Goal: Entertainment & Leisure: Consume media (video, audio)

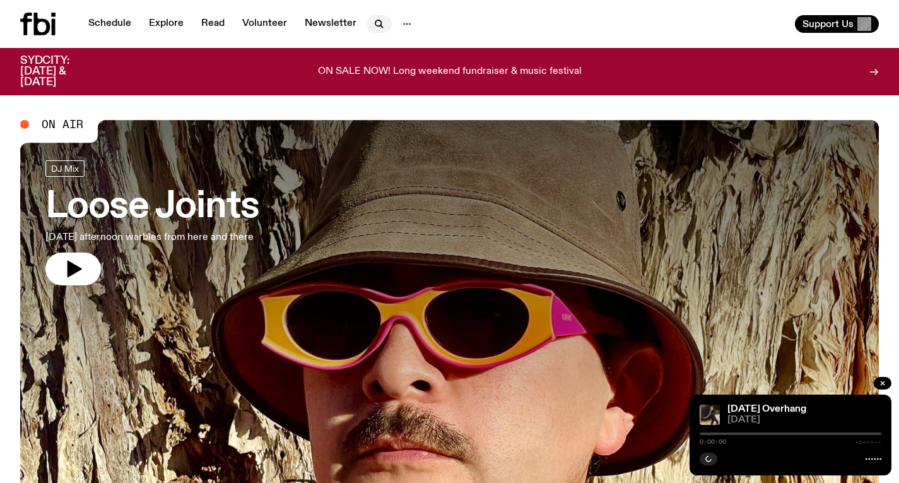
click at [374, 23] on icon "button" at bounding box center [379, 23] width 15 height 15
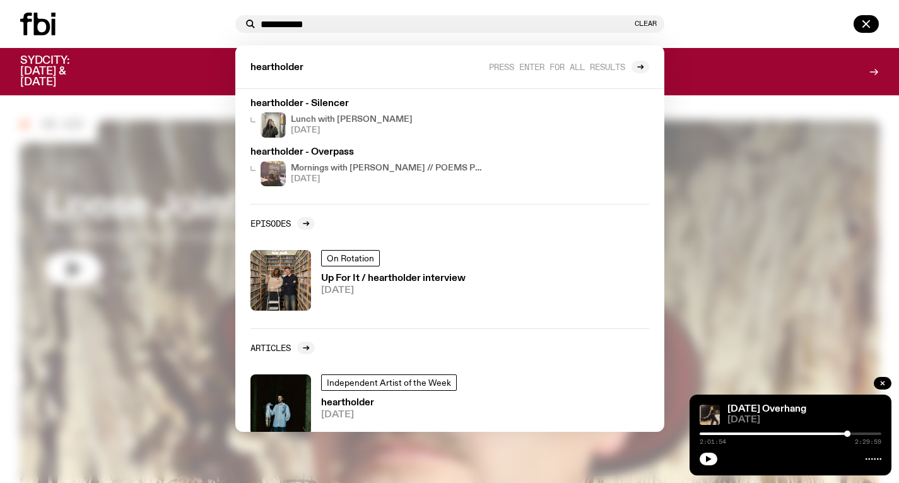
scroll to position [203, 0]
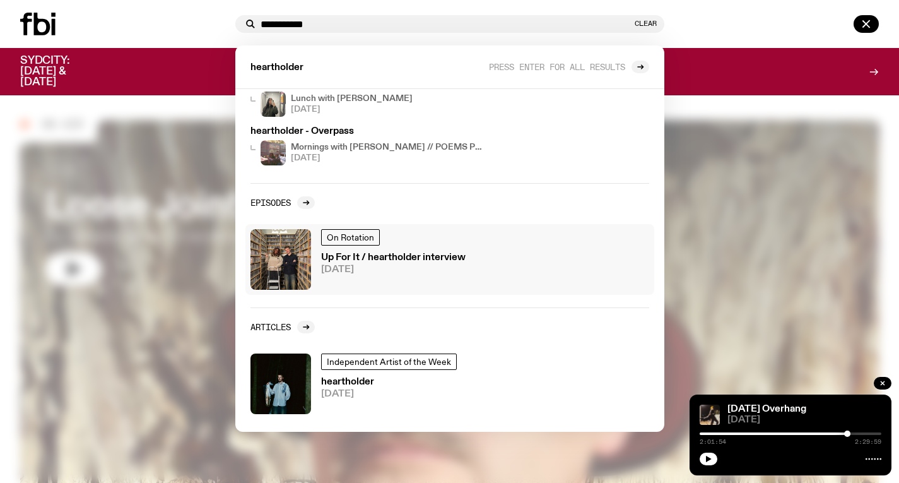
type input "**********"
click at [403, 259] on h3 "Up For It / heartholder interview" at bounding box center [393, 257] width 144 height 9
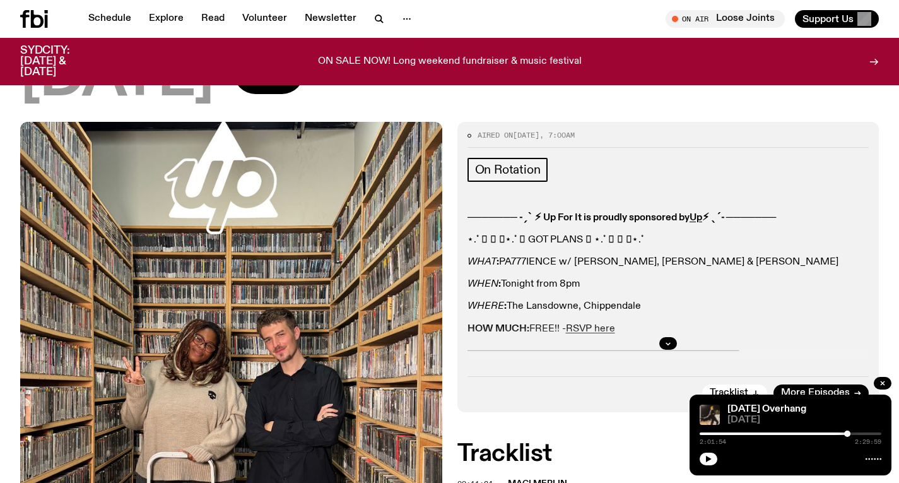
scroll to position [124, 0]
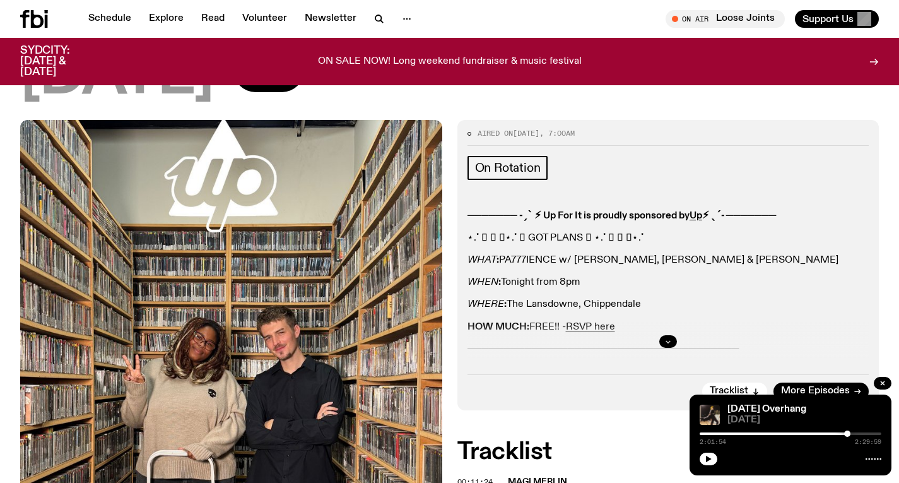
click at [668, 338] on icon "button" at bounding box center [668, 342] width 8 height 8
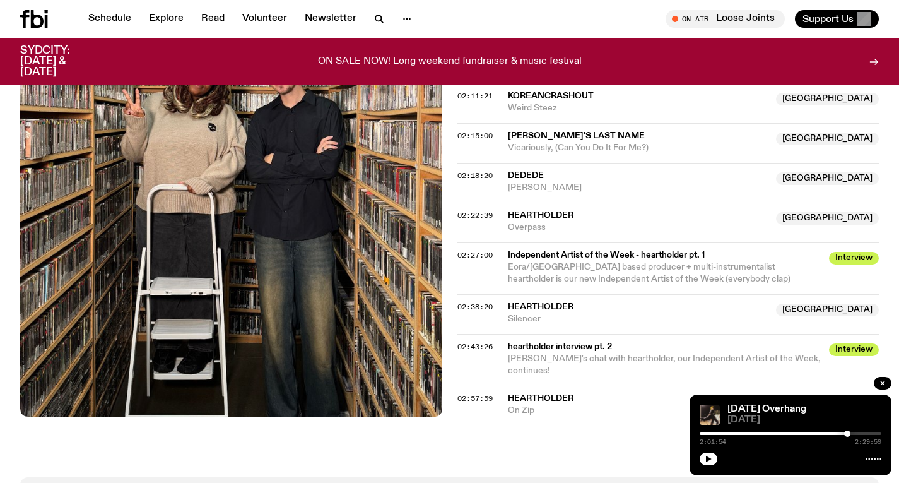
scroll to position [1834, 0]
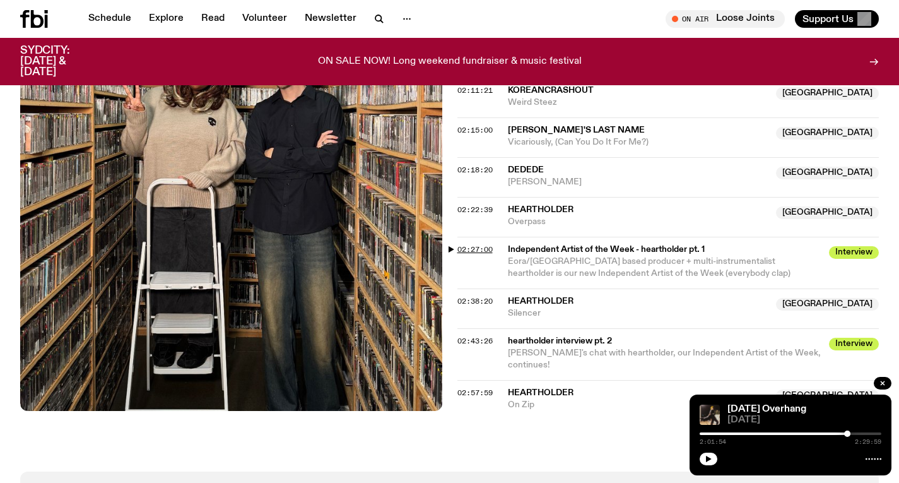
click at [487, 244] on span "02:27:00" at bounding box center [474, 249] width 35 height 10
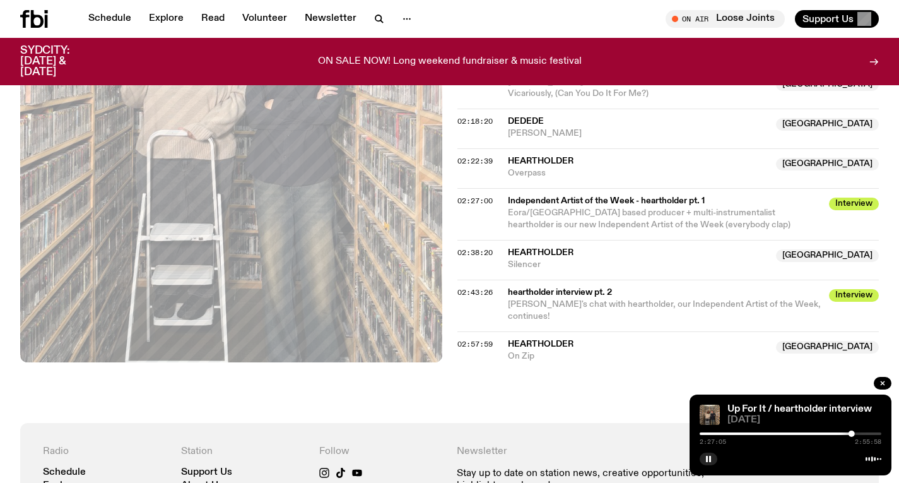
scroll to position [1983, 0]
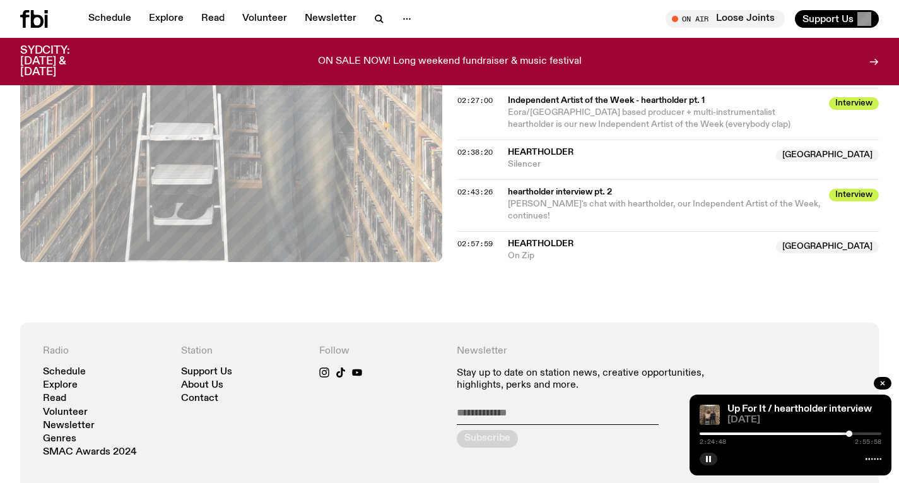
click at [849, 432] on div at bounding box center [849, 433] width 6 height 6
click at [847, 432] on div at bounding box center [847, 433] width 6 height 6
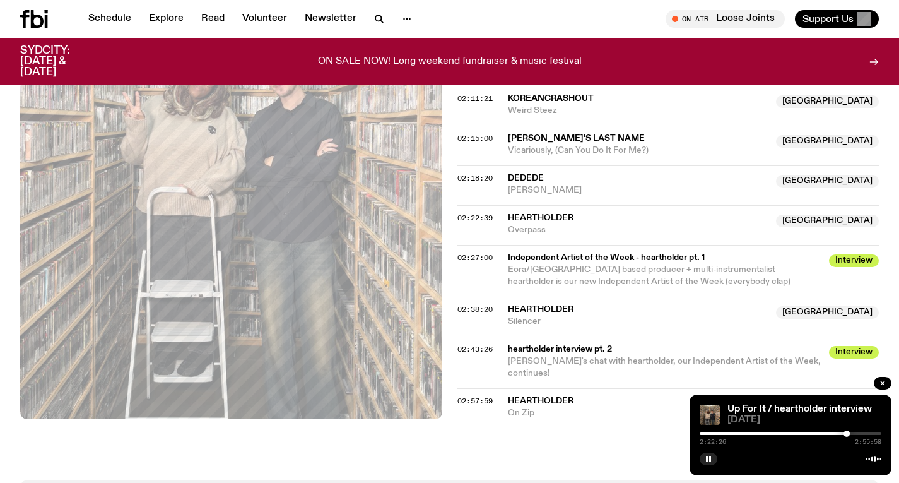
scroll to position [1815, 0]
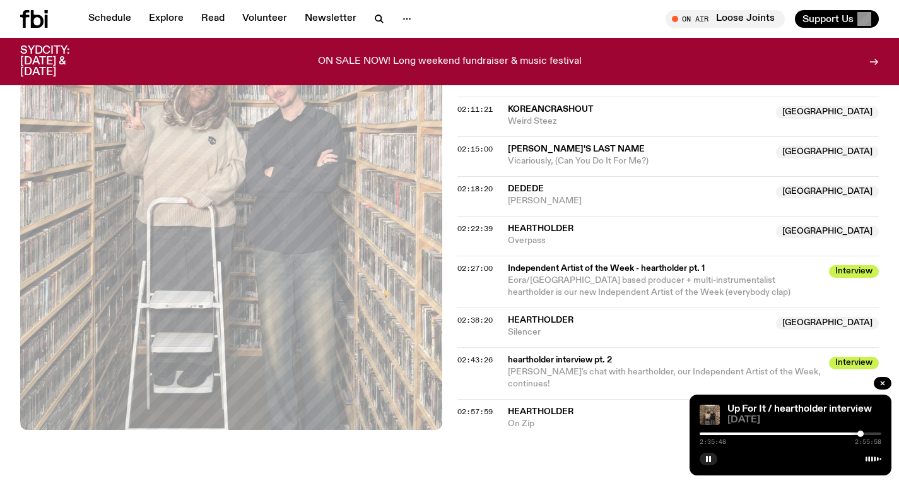
click at [861, 432] on div at bounding box center [860, 433] width 6 height 6
click at [863, 432] on div "2:35:48 2:55:58" at bounding box center [791, 437] width 182 height 15
click at [864, 433] on div at bounding box center [791, 433] width 182 height 3
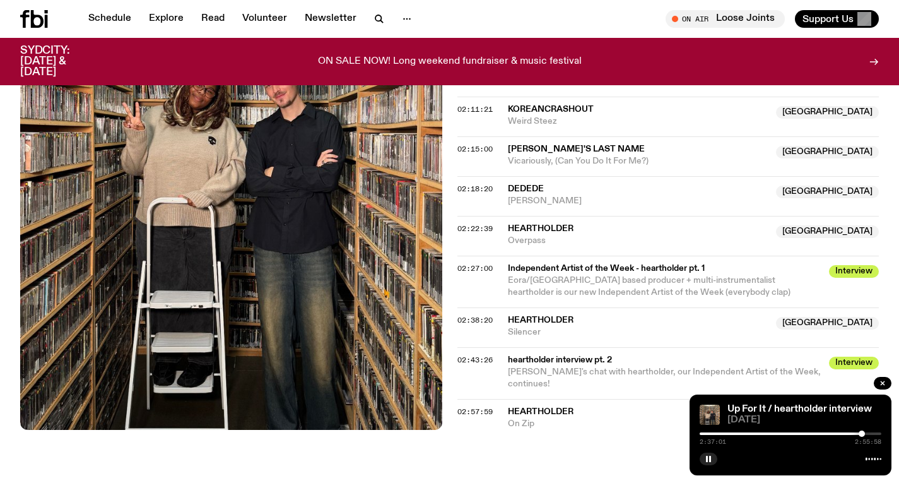
click at [862, 432] on div at bounding box center [862, 433] width 6 height 6
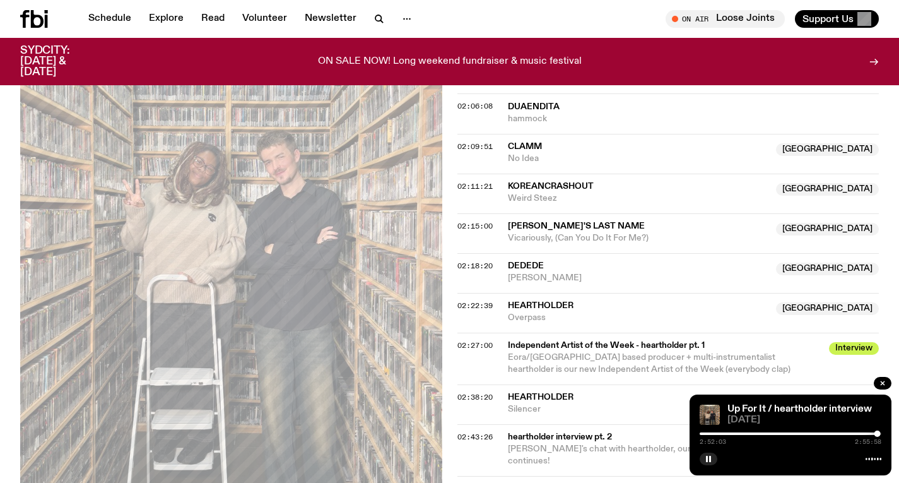
scroll to position [1723, 0]
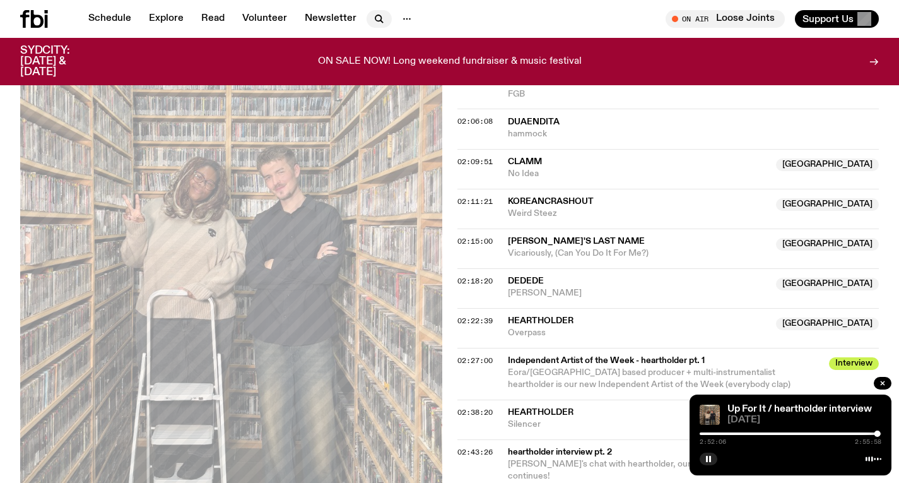
click at [372, 20] on icon "button" at bounding box center [379, 18] width 15 height 15
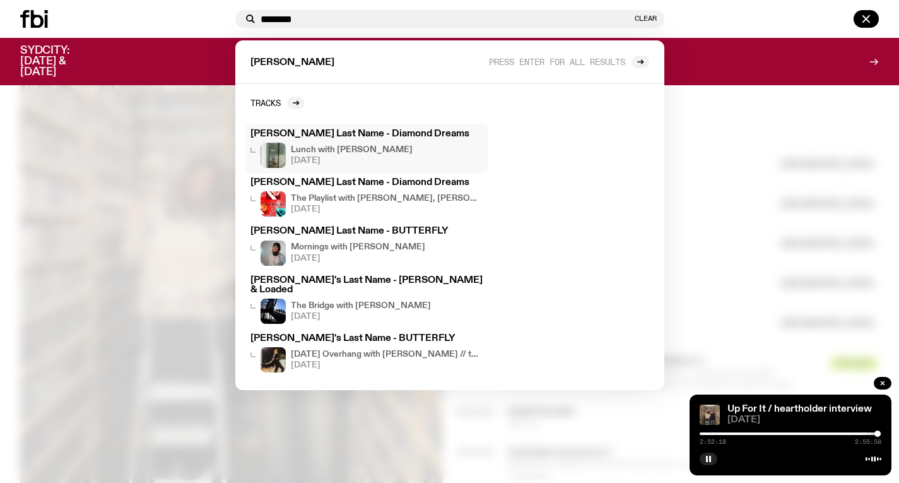
type input "********"
click at [383, 135] on h3 "[PERSON_NAME] Last Name - Diamond Dreams" at bounding box center [366, 133] width 232 height 9
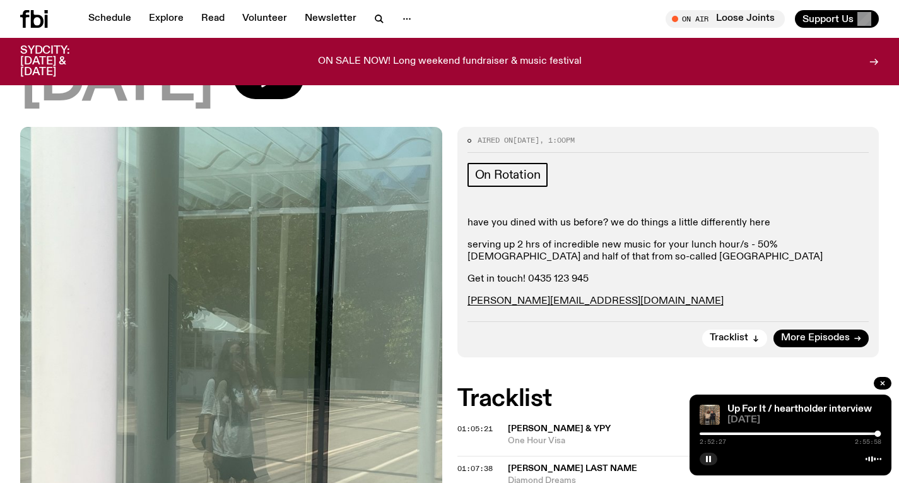
scroll to position [59, 0]
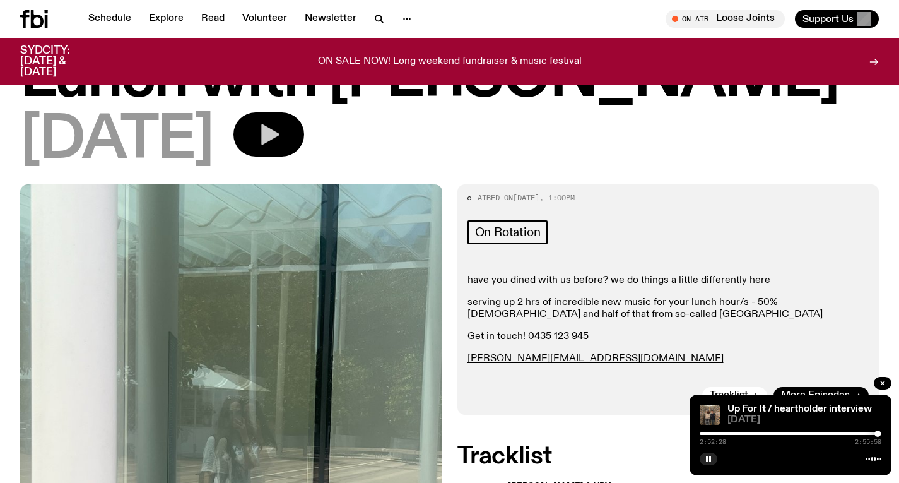
click at [280, 134] on icon "button" at bounding box center [270, 134] width 18 height 21
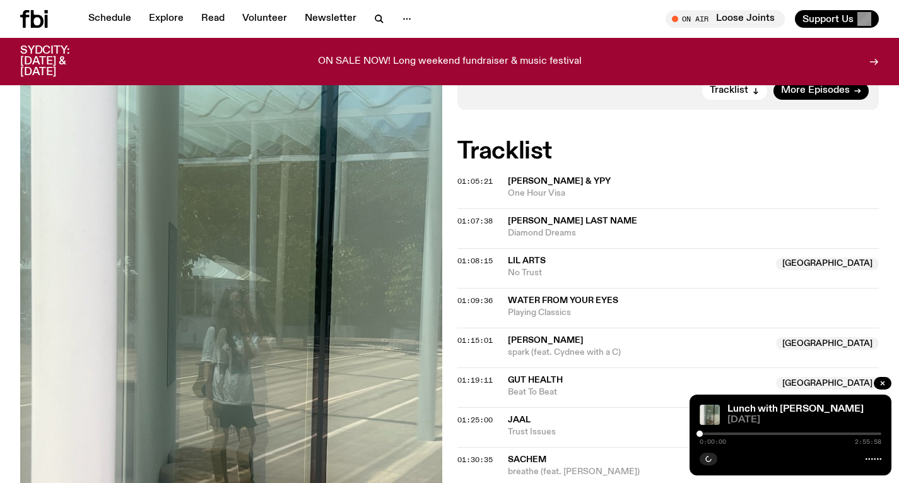
scroll to position [365, 0]
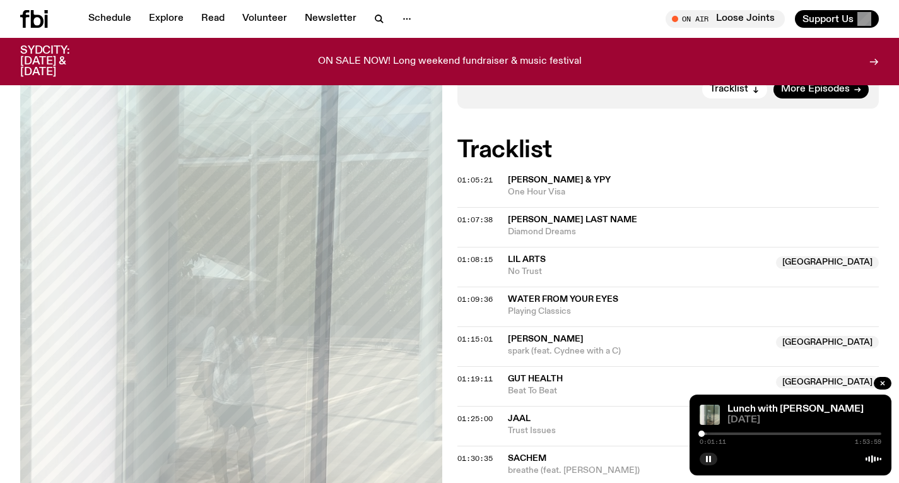
click at [702, 433] on div at bounding box center [701, 433] width 6 height 6
click at [700, 433] on div at bounding box center [700, 433] width 6 height 6
click at [701, 433] on div at bounding box center [701, 433] width 6 height 6
click at [702, 432] on div at bounding box center [701, 433] width 6 height 6
click at [702, 432] on div at bounding box center [702, 433] width 6 height 6
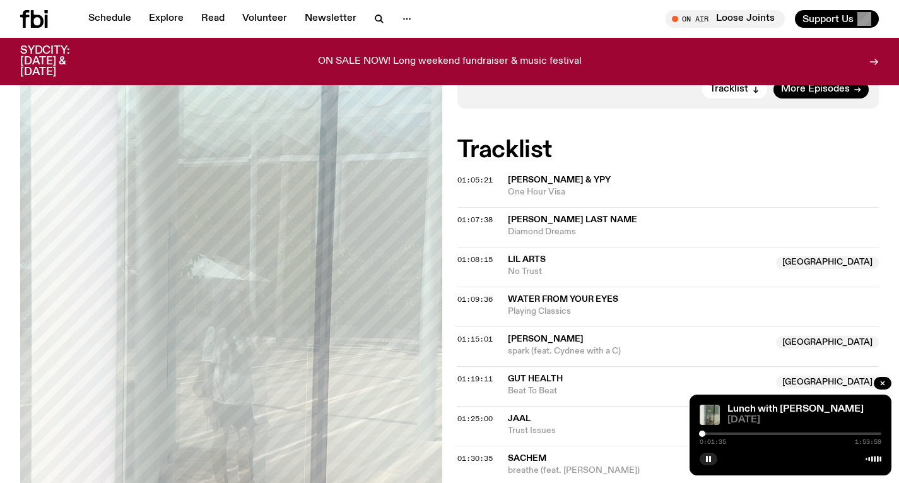
click at [703, 432] on div at bounding box center [702, 433] width 6 height 6
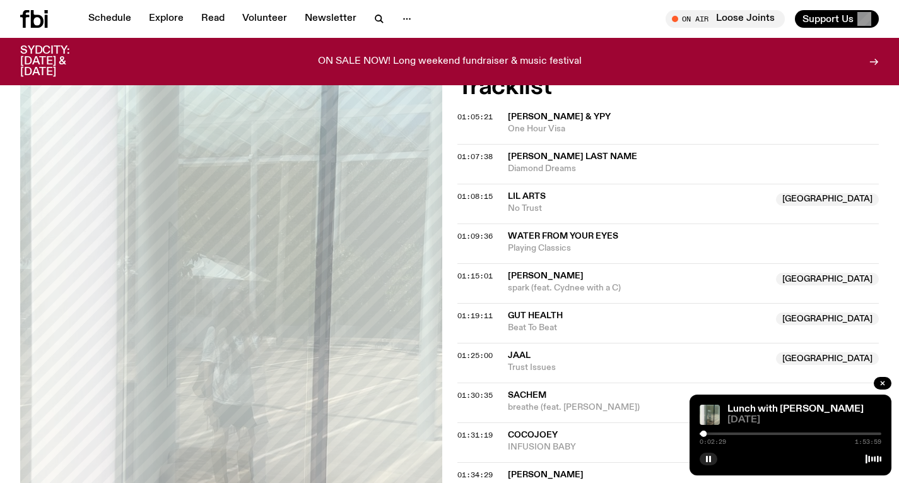
scroll to position [426, 0]
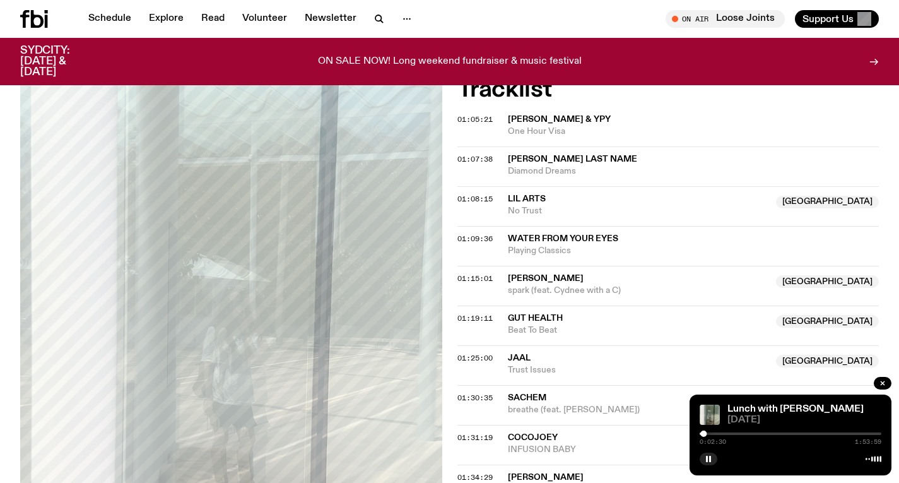
click at [707, 432] on div at bounding box center [791, 433] width 182 height 3
click at [708, 432] on div at bounding box center [706, 433] width 6 height 6
click at [709, 432] on div at bounding box center [708, 433] width 6 height 6
click at [709, 432] on div at bounding box center [709, 433] width 6 height 6
click at [712, 432] on div at bounding box center [709, 433] width 6 height 6
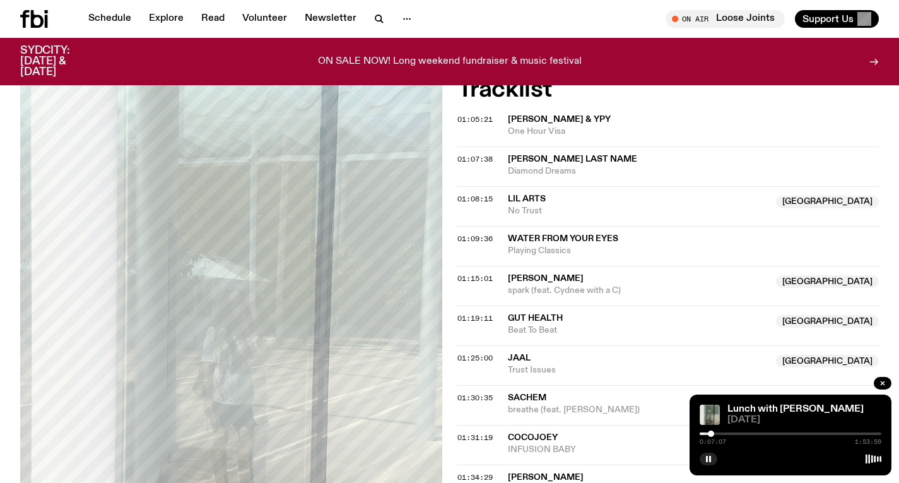
click at [711, 432] on div at bounding box center [711, 433] width 6 height 6
click at [712, 432] on div at bounding box center [712, 433] width 6 height 6
click at [714, 432] on div at bounding box center [713, 433] width 6 height 6
click at [715, 432] on div at bounding box center [715, 433] width 6 height 6
click at [716, 432] on div at bounding box center [715, 433] width 6 height 6
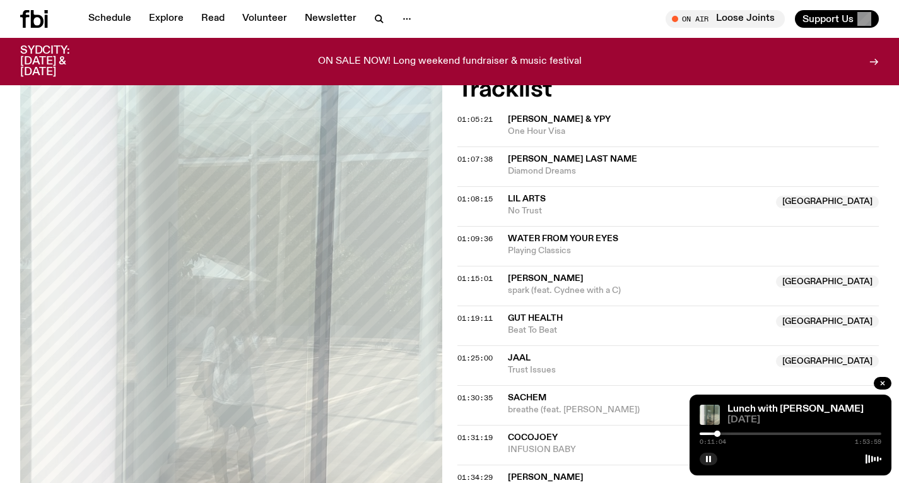
click at [717, 432] on div at bounding box center [717, 433] width 6 height 6
click at [719, 432] on div at bounding box center [718, 433] width 6 height 6
click at [720, 432] on div at bounding box center [720, 433] width 6 height 6
click at [722, 433] on div at bounding box center [722, 433] width 6 height 6
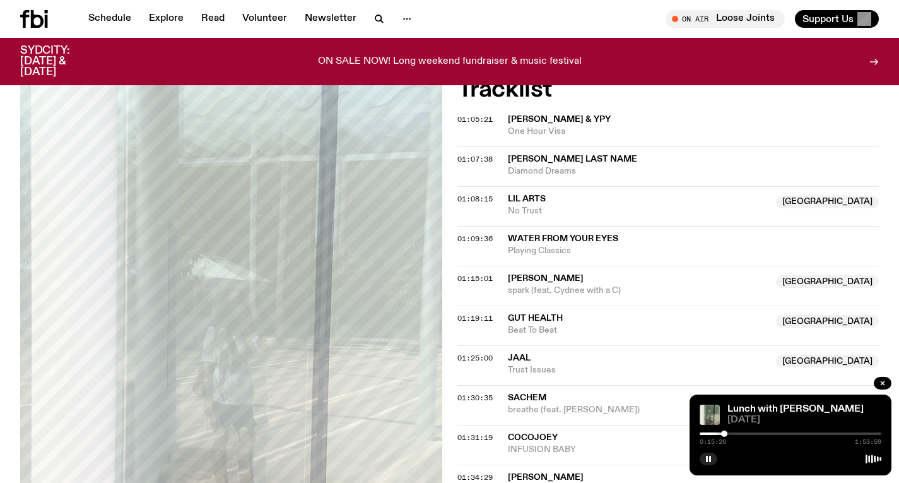
click at [724, 433] on div at bounding box center [724, 433] width 6 height 6
click at [726, 433] on div at bounding box center [725, 433] width 6 height 6
click at [727, 433] on div at bounding box center [727, 433] width 6 height 6
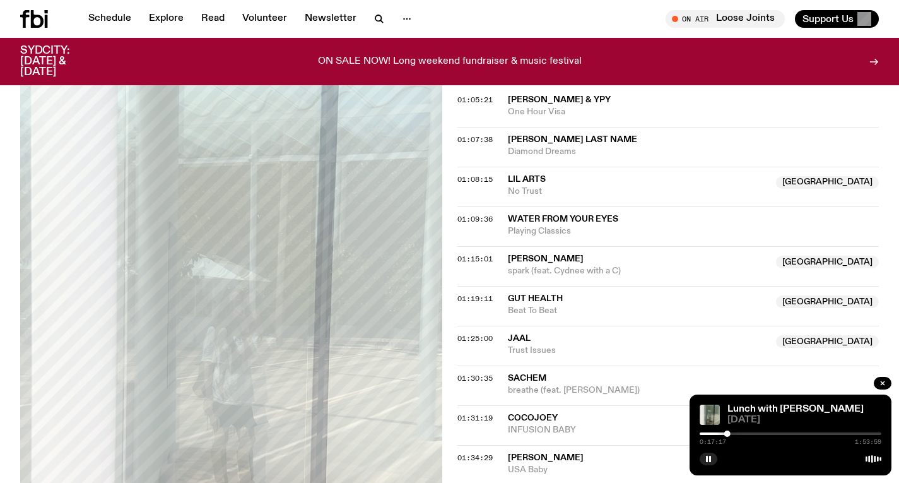
scroll to position [447, 0]
click at [729, 433] on div at bounding box center [729, 433] width 6 height 6
click at [732, 434] on div at bounding box center [791, 433] width 182 height 3
click at [734, 433] on div at bounding box center [734, 433] width 6 height 6
click at [733, 433] on div at bounding box center [733, 433] width 6 height 6
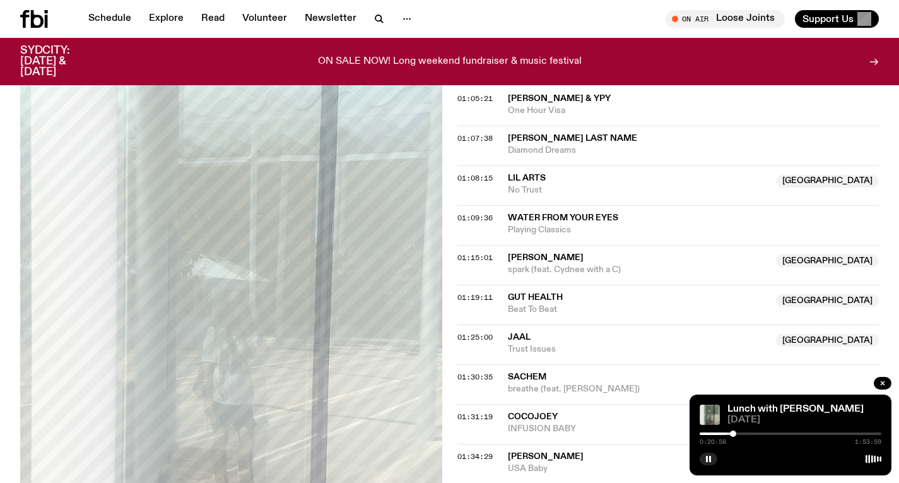
click at [733, 433] on div at bounding box center [733, 433] width 6 height 6
click at [734, 433] on div at bounding box center [734, 433] width 6 height 6
click at [735, 433] on div at bounding box center [735, 433] width 6 height 6
click at [737, 432] on div at bounding box center [737, 433] width 6 height 6
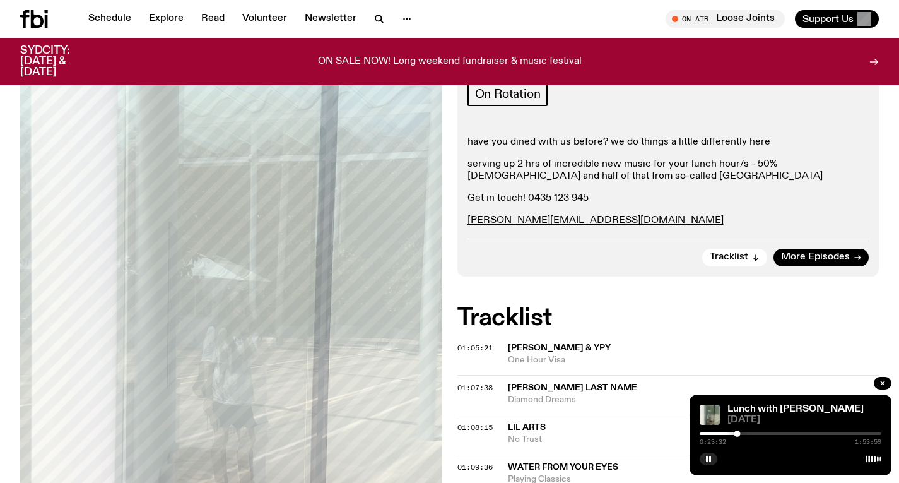
scroll to position [160, 0]
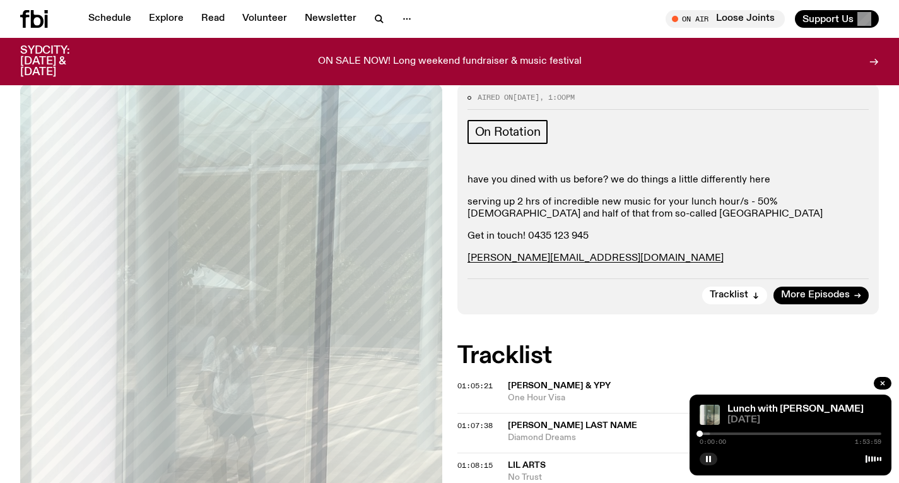
drag, startPoint x: 736, startPoint y: 434, endPoint x: 668, endPoint y: 434, distance: 67.5
click at [702, 432] on div at bounding box center [700, 433] width 6 height 6
click at [705, 432] on div at bounding box center [620, 433] width 182 height 3
click at [707, 432] on div at bounding box center [706, 433] width 6 height 6
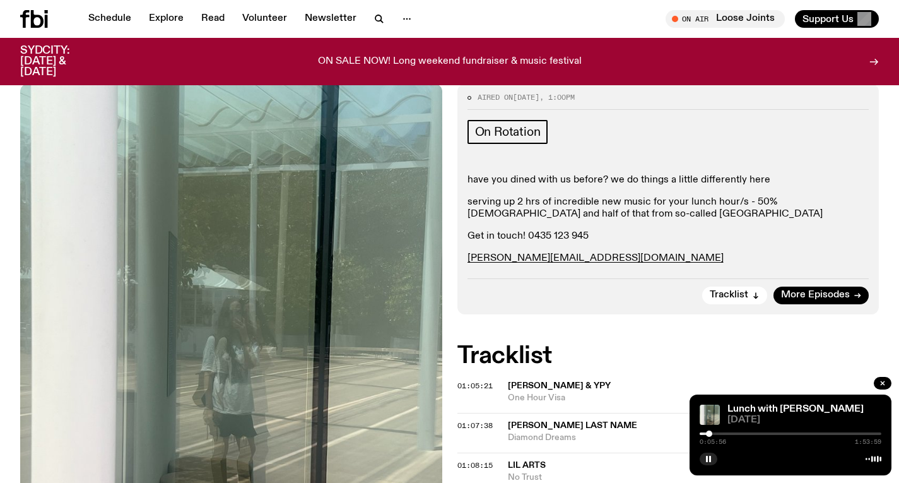
click at [709, 432] on div at bounding box center [709, 433] width 6 height 6
click at [711, 432] on div at bounding box center [709, 433] width 6 height 6
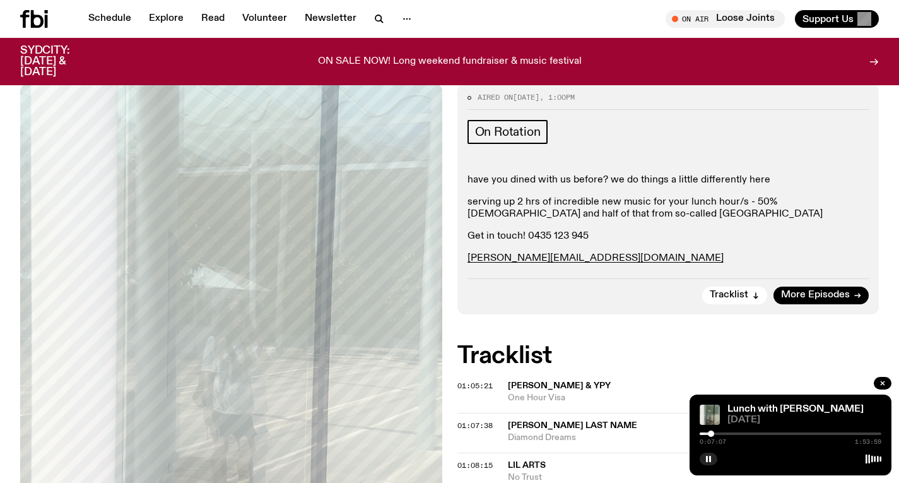
click at [716, 433] on div at bounding box center [791, 433] width 182 height 3
click at [710, 433] on div at bounding box center [710, 433] width 6 height 6
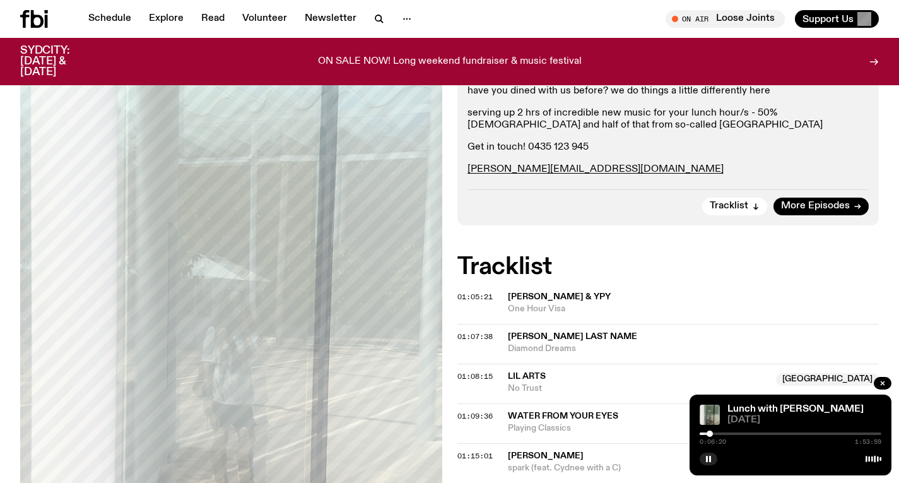
scroll to position [422, 0]
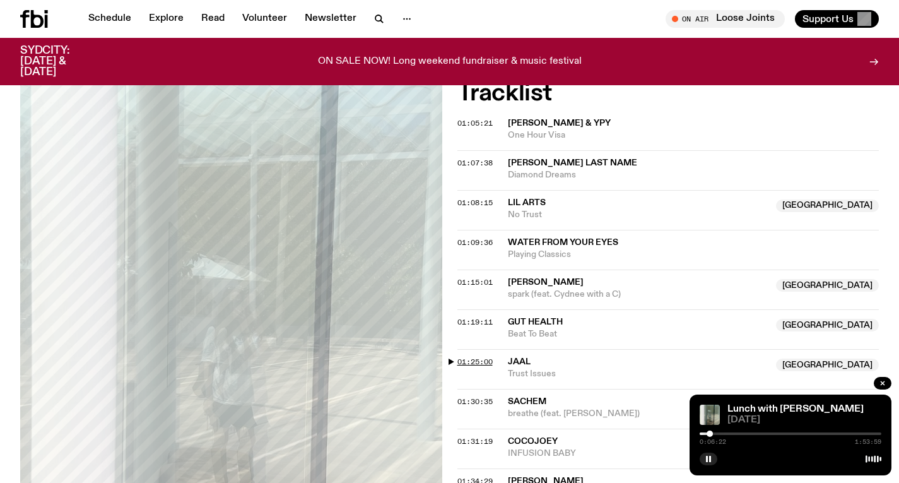
click at [483, 359] on span "01:25:00" at bounding box center [474, 361] width 35 height 10
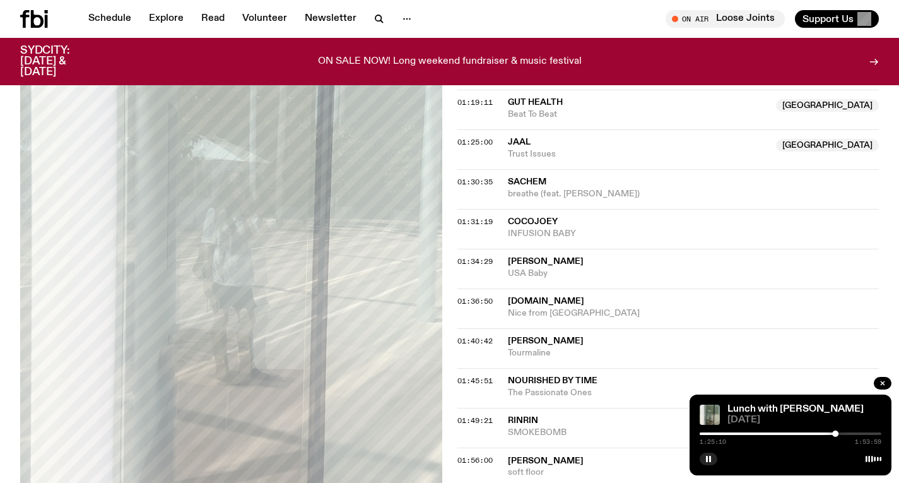
scroll to position [641, 0]
click at [840, 433] on div at bounding box center [791, 433] width 182 height 3
click at [845, 433] on div at bounding box center [791, 433] width 182 height 3
click at [868, 432] on div at bounding box center [791, 433] width 182 height 3
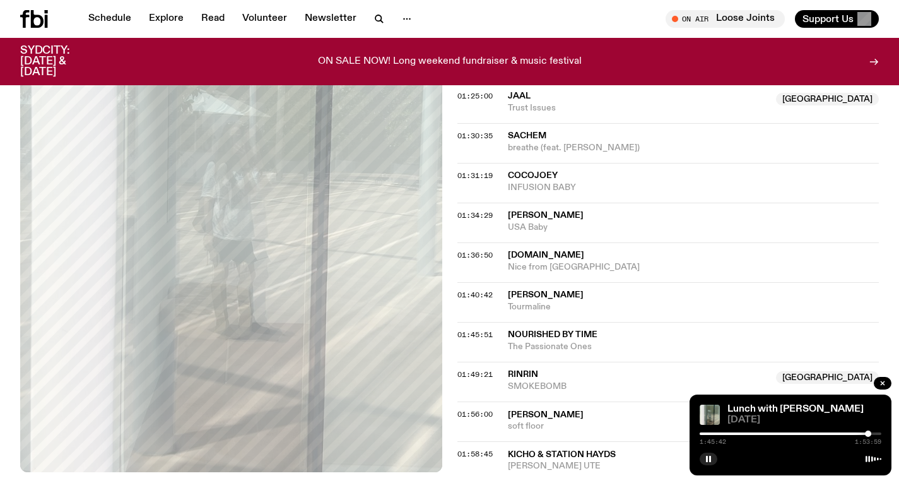
scroll to position [694, 0]
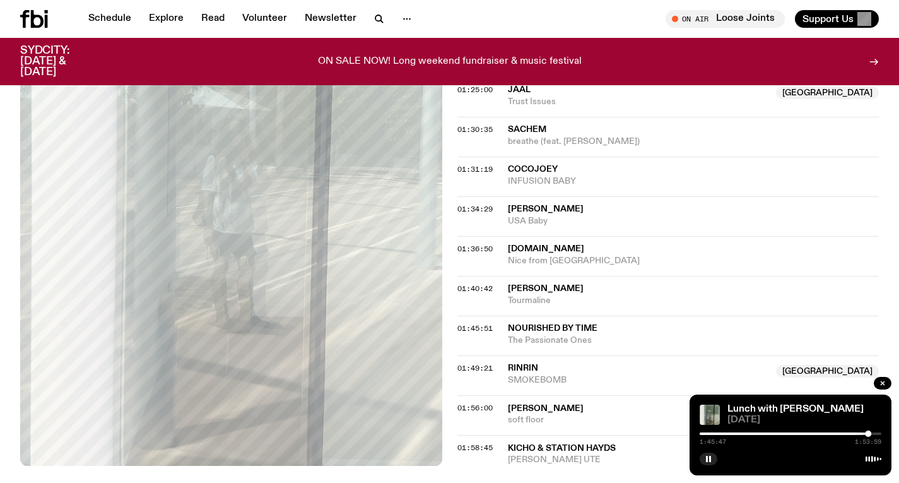
click at [872, 432] on div at bounding box center [791, 433] width 182 height 3
click at [874, 432] on div at bounding box center [874, 433] width 6 height 6
click at [873, 432] on div at bounding box center [874, 433] width 6 height 6
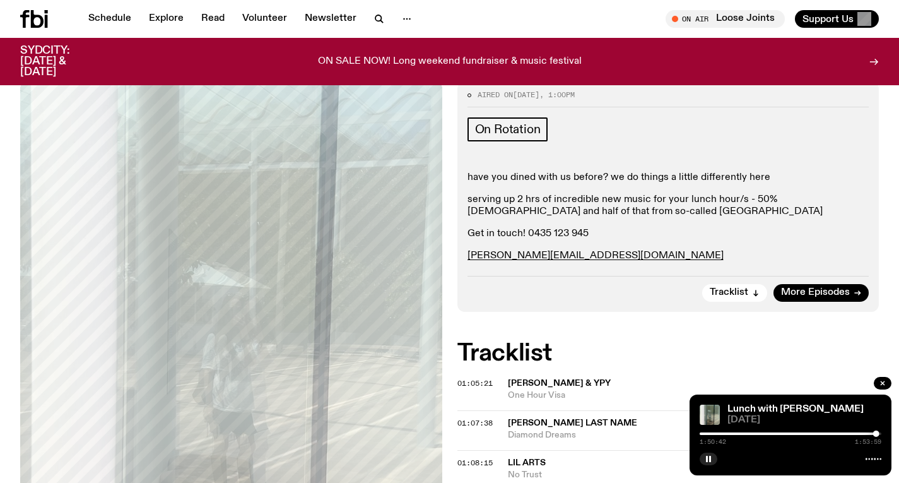
scroll to position [0, 0]
